Goal: Check status: Check status

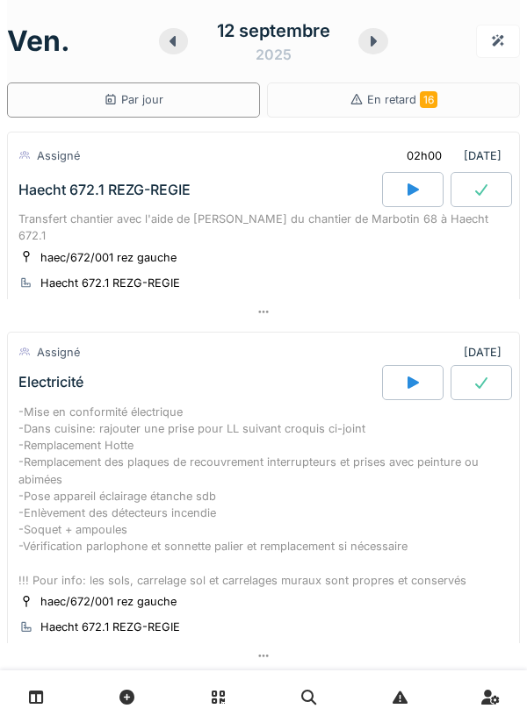
click at [174, 38] on icon at bounding box center [172, 41] width 6 height 11
click at [176, 45] on icon at bounding box center [173, 41] width 18 height 14
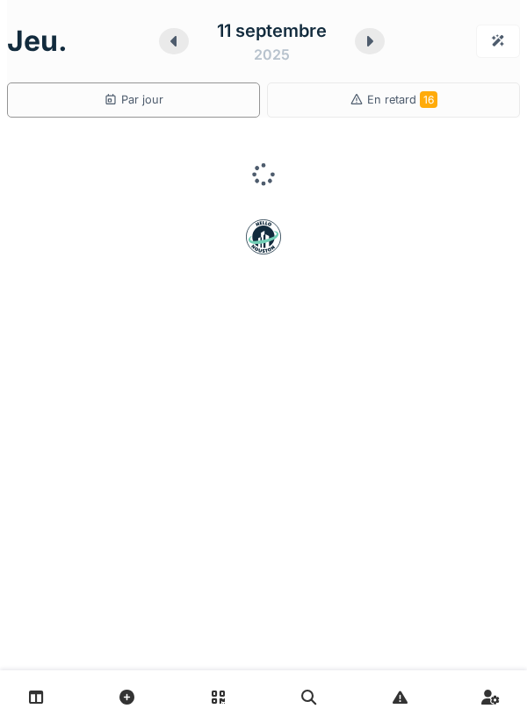
click at [176, 51] on div at bounding box center [174, 41] width 30 height 26
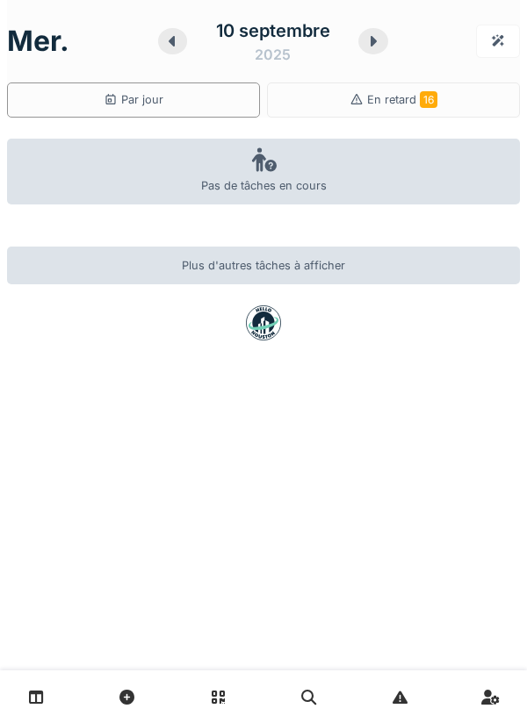
click at [170, 44] on icon at bounding box center [172, 41] width 18 height 14
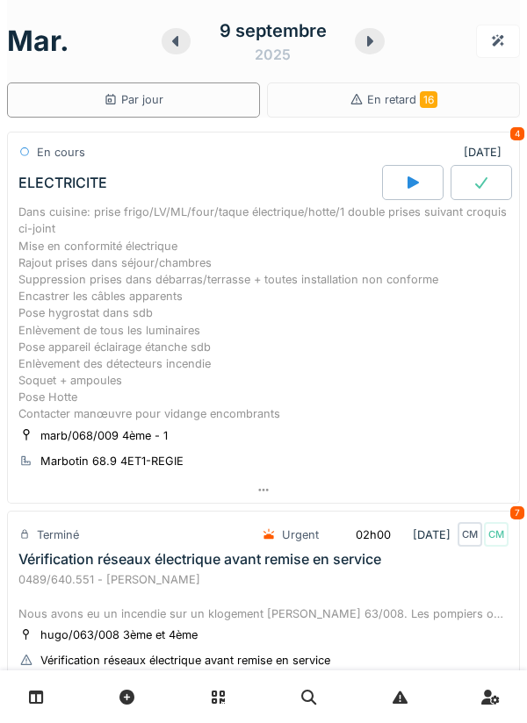
click at [400, 182] on div at bounding box center [412, 182] width 61 height 35
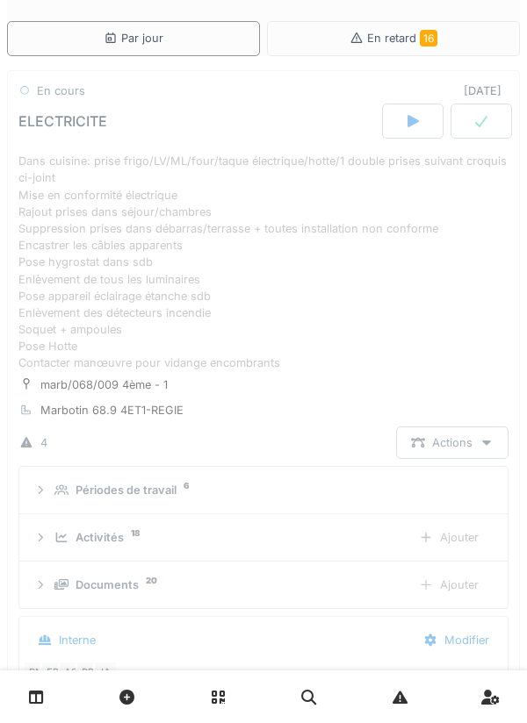
scroll to position [145, 0]
